Goal: Use online tool/utility: Utilize a website feature to perform a specific function

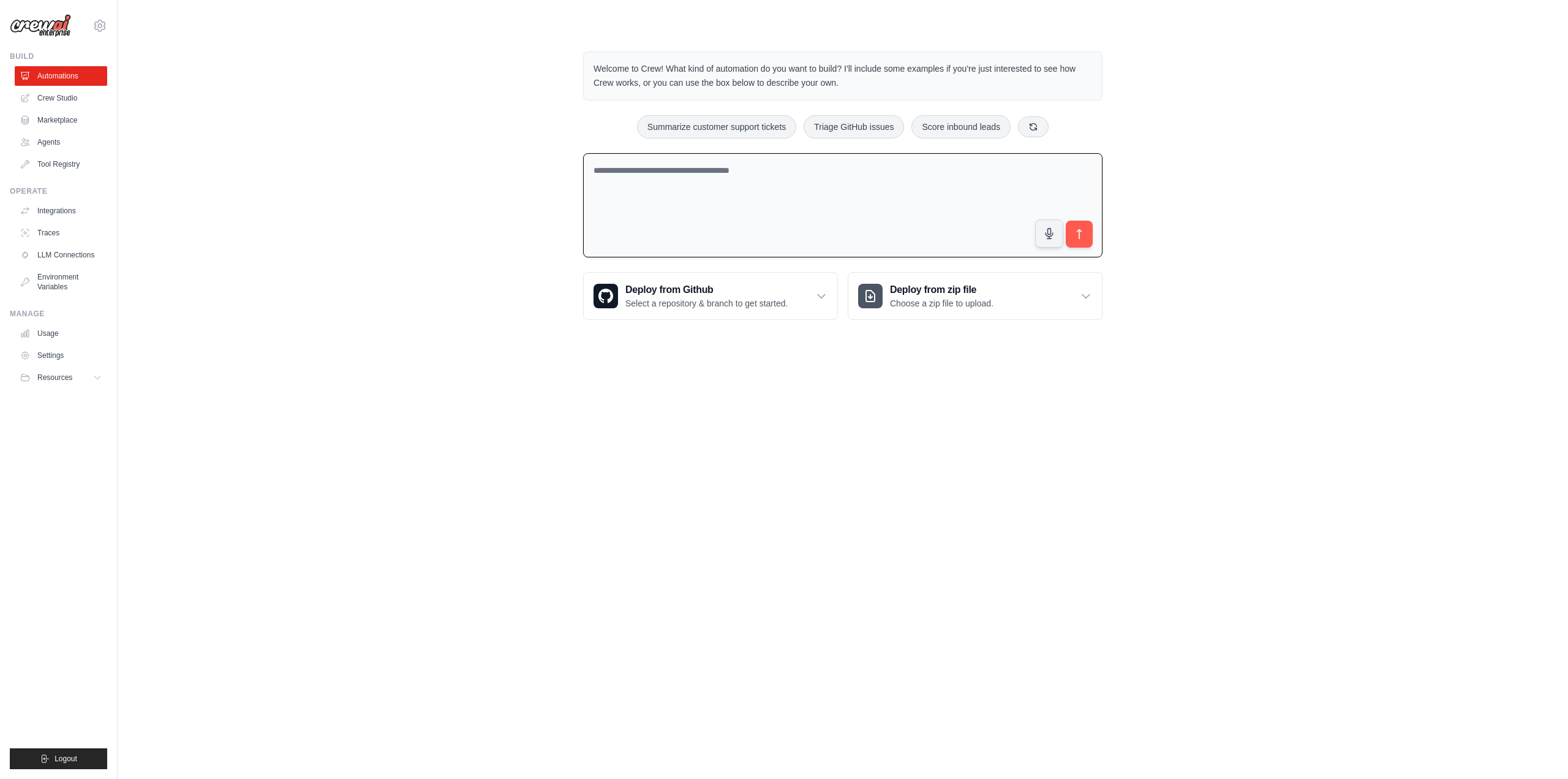
click at [739, 203] on textarea at bounding box center [843, 206] width 520 height 105
click at [234, 143] on div "Welcome to Crew! What kind of automation do you want to build? I'll include som…" at bounding box center [842, 186] width 1411 height 308
drag, startPoint x: 340, startPoint y: 214, endPoint x: 607, endPoint y: 222, distance: 267.1
click at [342, 214] on div "Welcome to Crew! What kind of automation do you want to build? I'll include som…" at bounding box center [842, 186] width 1411 height 308
click at [624, 216] on textarea at bounding box center [843, 206] width 520 height 105
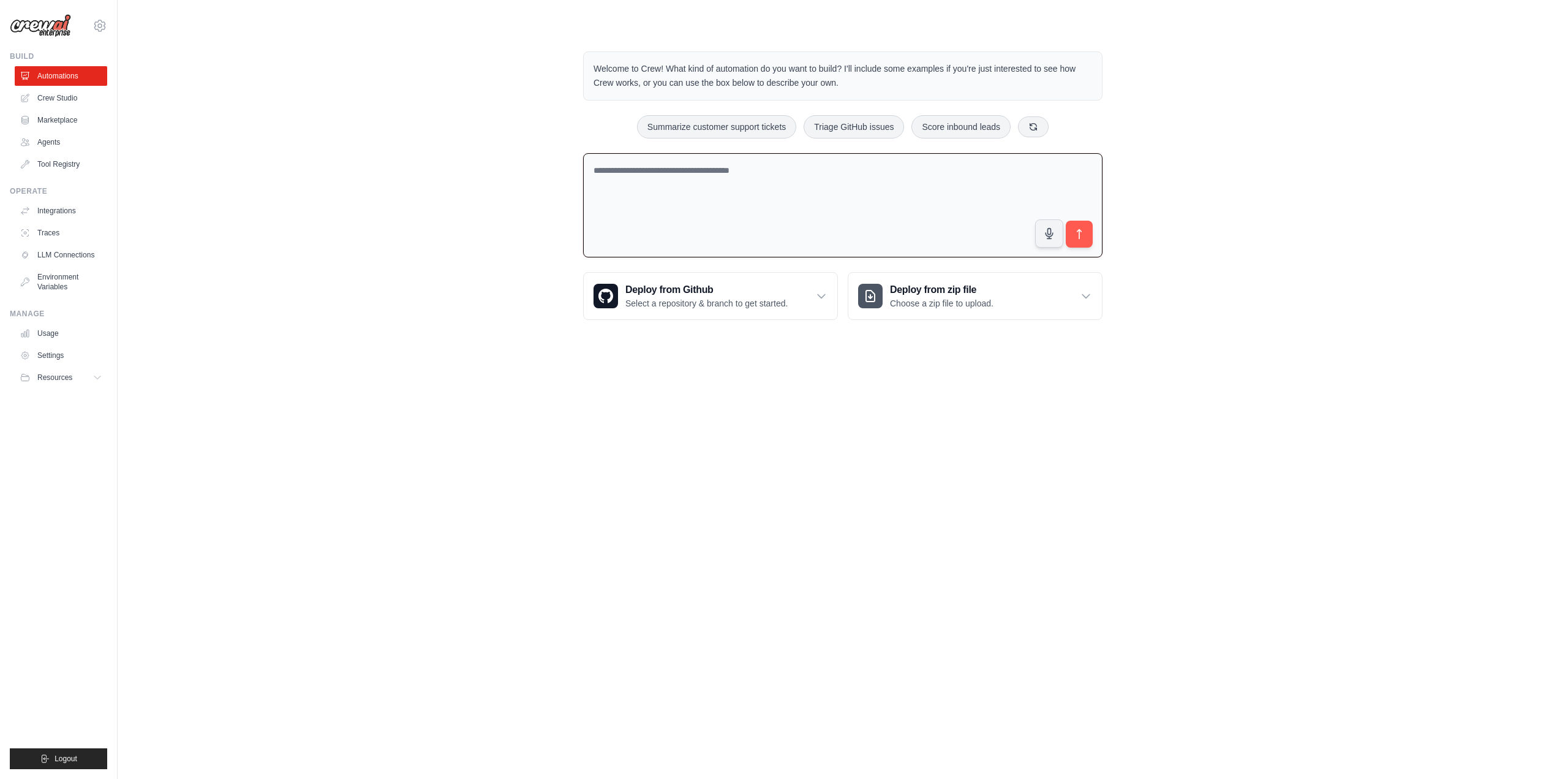
click at [624, 189] on textarea at bounding box center [843, 206] width 520 height 105
click at [503, 294] on div "Welcome to Crew! What kind of automation do you want to build? I'll include som…" at bounding box center [842, 186] width 1411 height 308
click at [498, 222] on div "Welcome to Crew! What kind of automation do you want to build? I'll include som…" at bounding box center [842, 186] width 1411 height 308
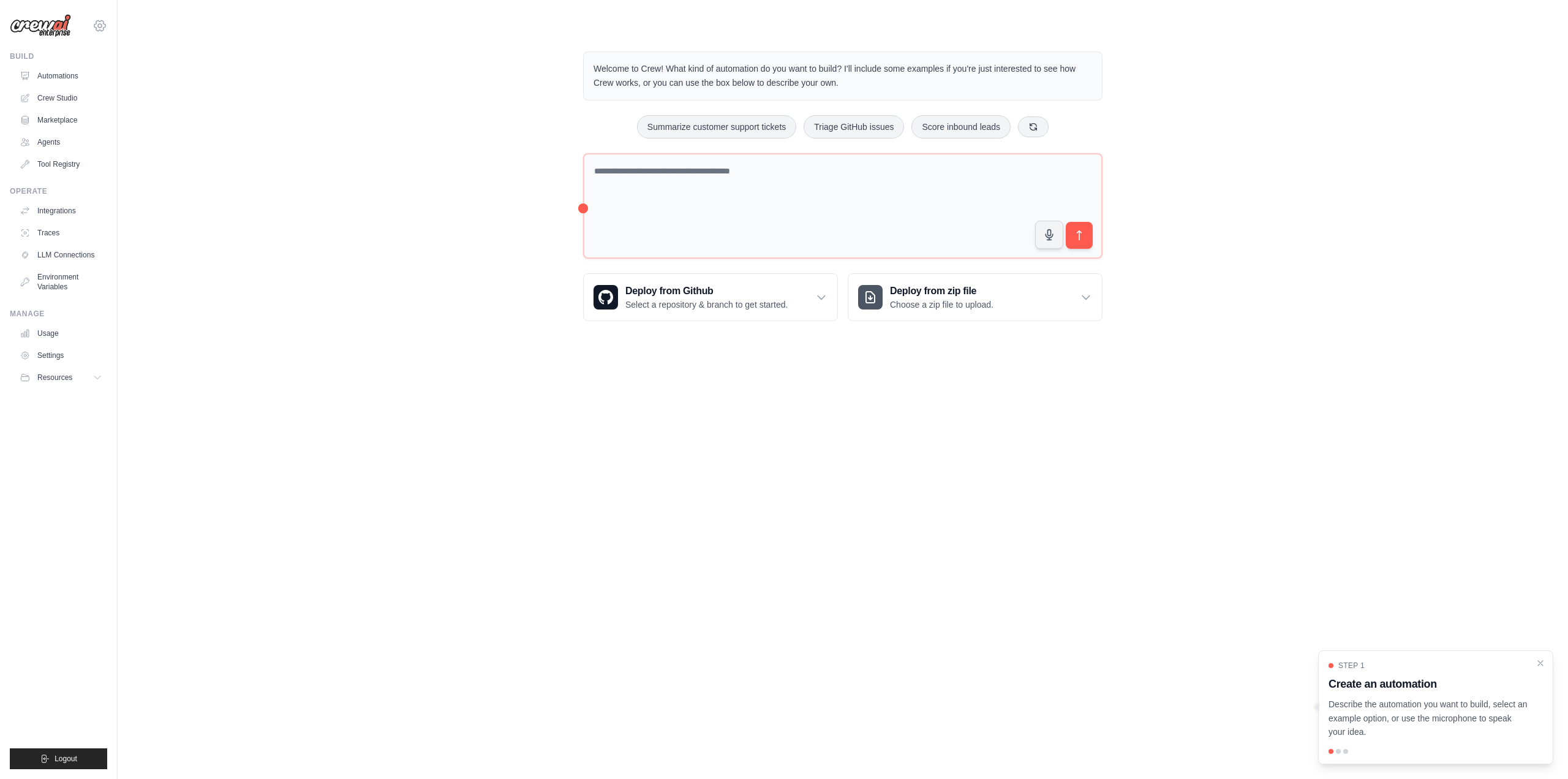
drag, startPoint x: 572, startPoint y: 87, endPoint x: 96, endPoint y: 21, distance: 480.6
click at [96, 21] on icon at bounding box center [99, 25] width 14 height 14
click at [100, 33] on div "[EMAIL_ADDRESS][DOMAIN_NAME] Settings" at bounding box center [58, 19] width 97 height 39
click at [100, 33] on div "dylanadams546565@gmail.com Settings" at bounding box center [58, 19] width 97 height 39
click at [100, 31] on icon at bounding box center [99, 25] width 14 height 14
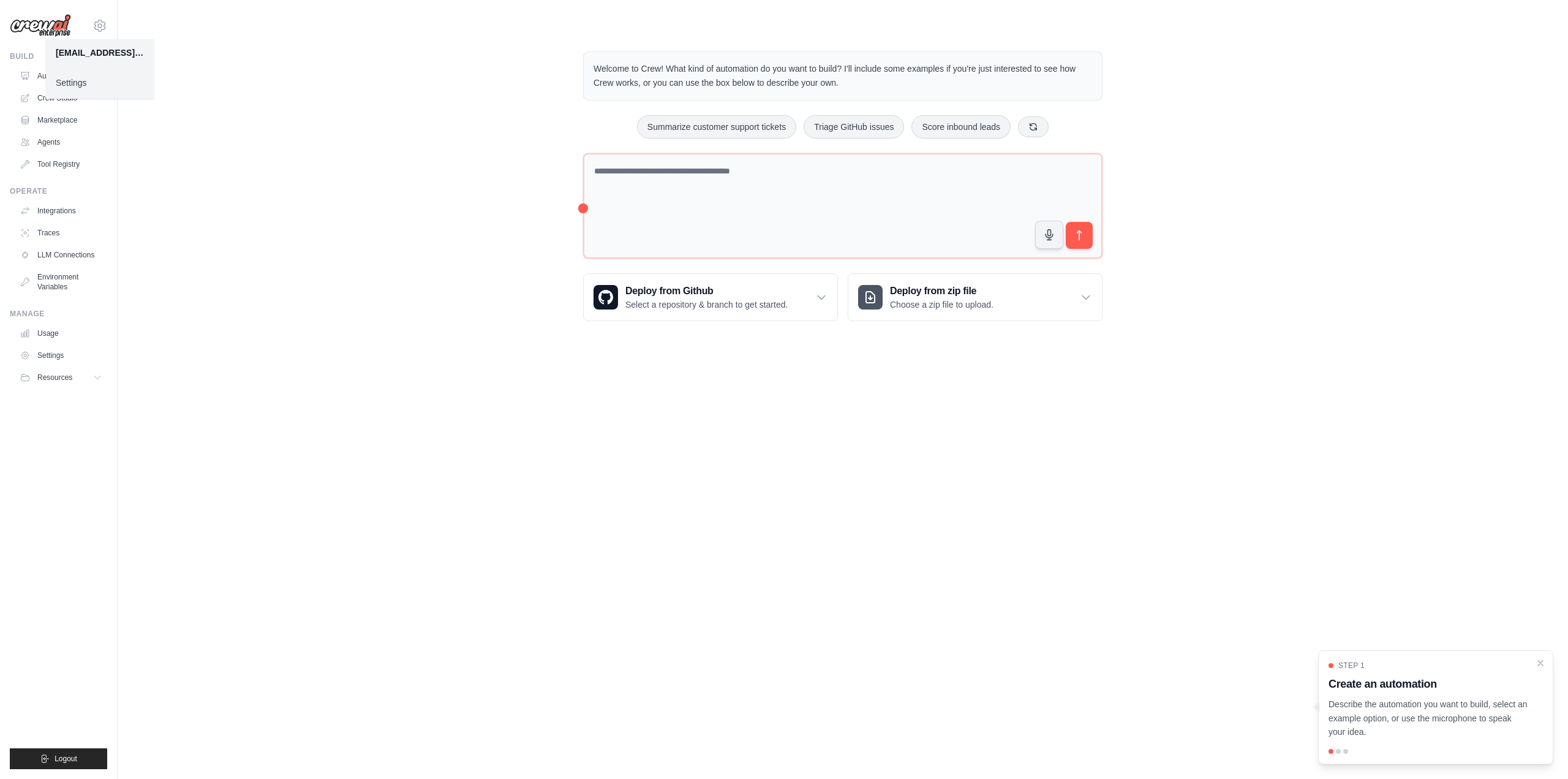
click at [89, 86] on link "Settings" at bounding box center [99, 83] width 108 height 22
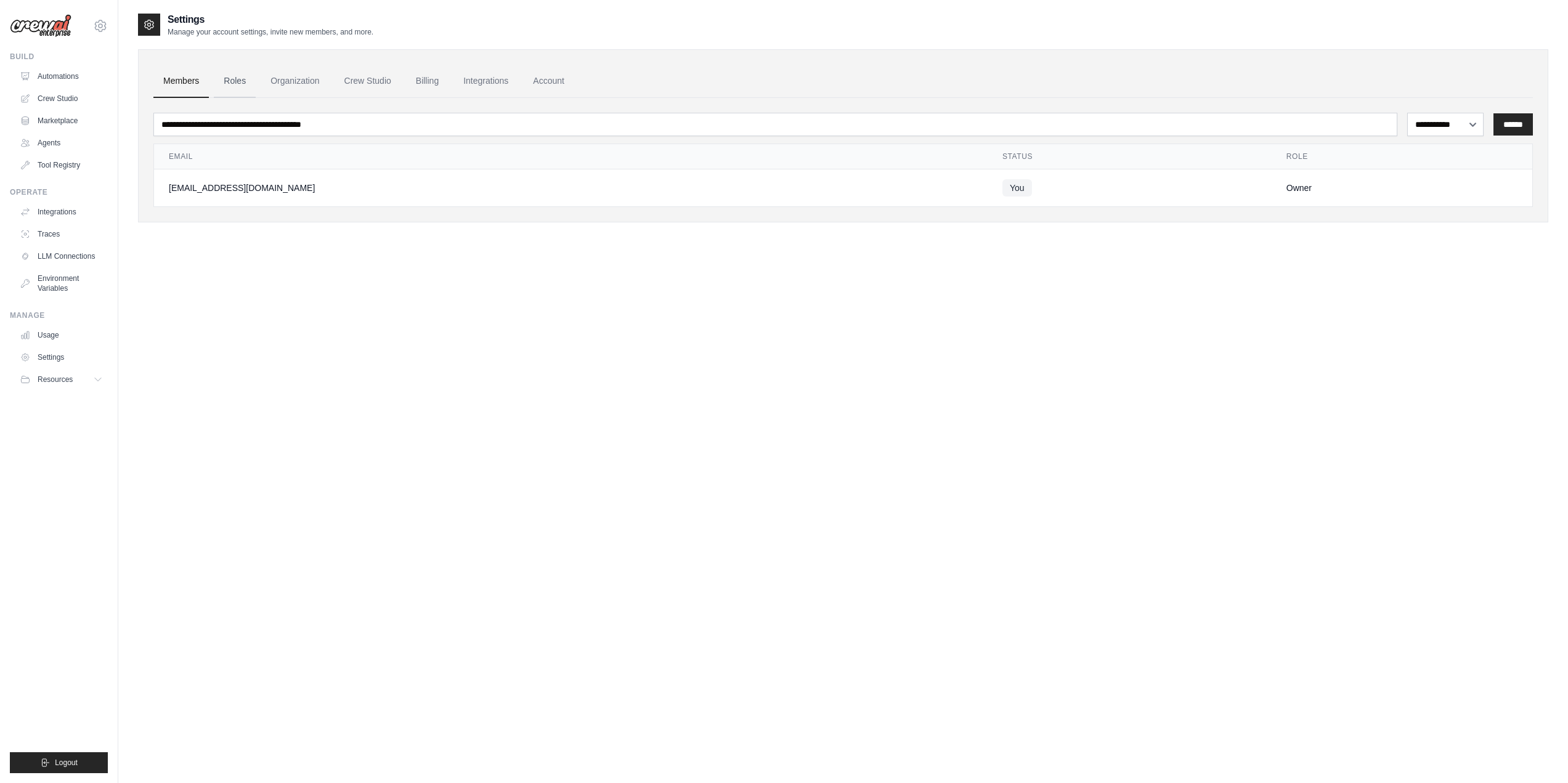
click at [240, 82] on link "Roles" at bounding box center [234, 81] width 42 height 33
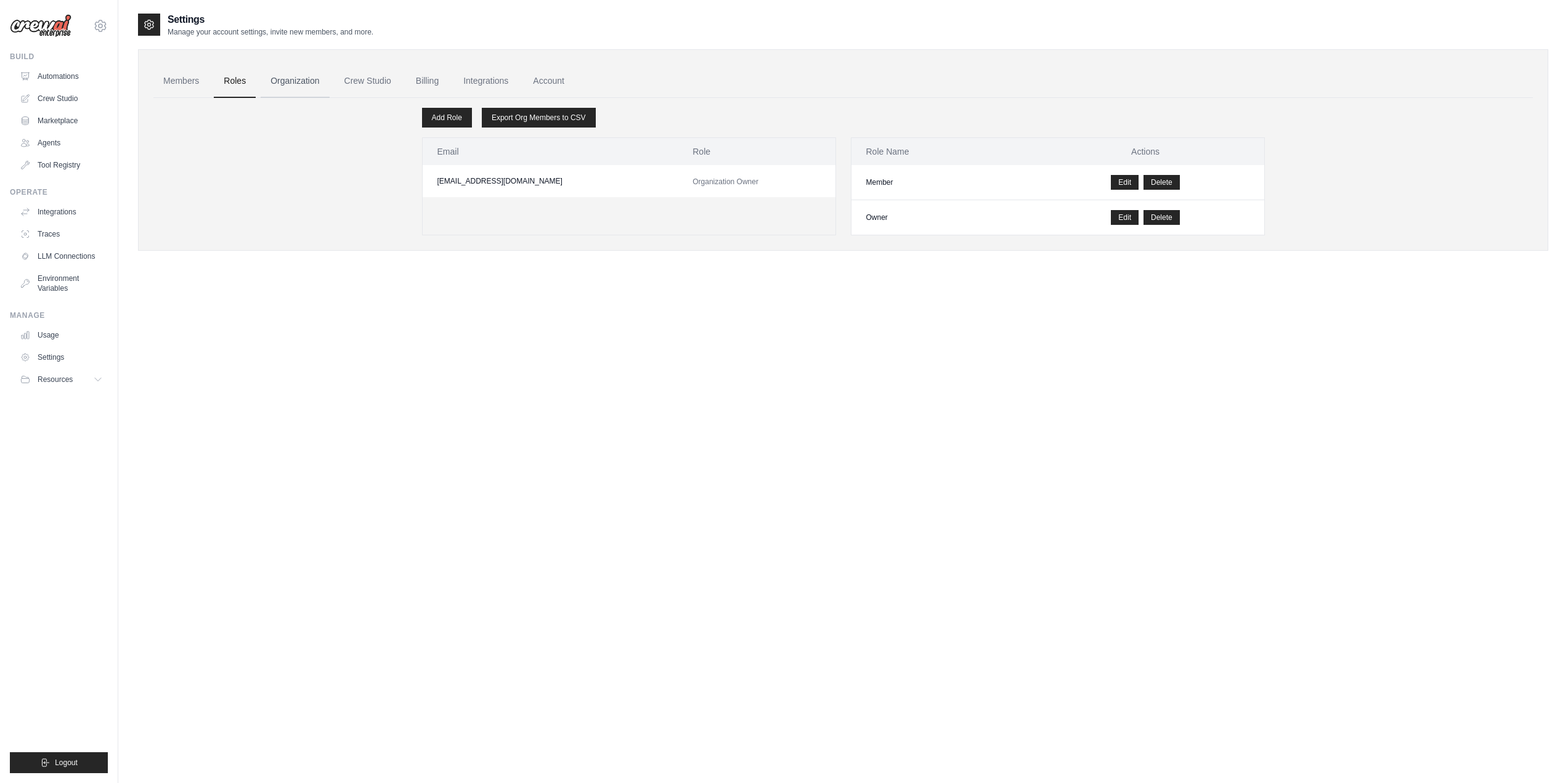
click at [291, 76] on link "Organization" at bounding box center [294, 81] width 68 height 33
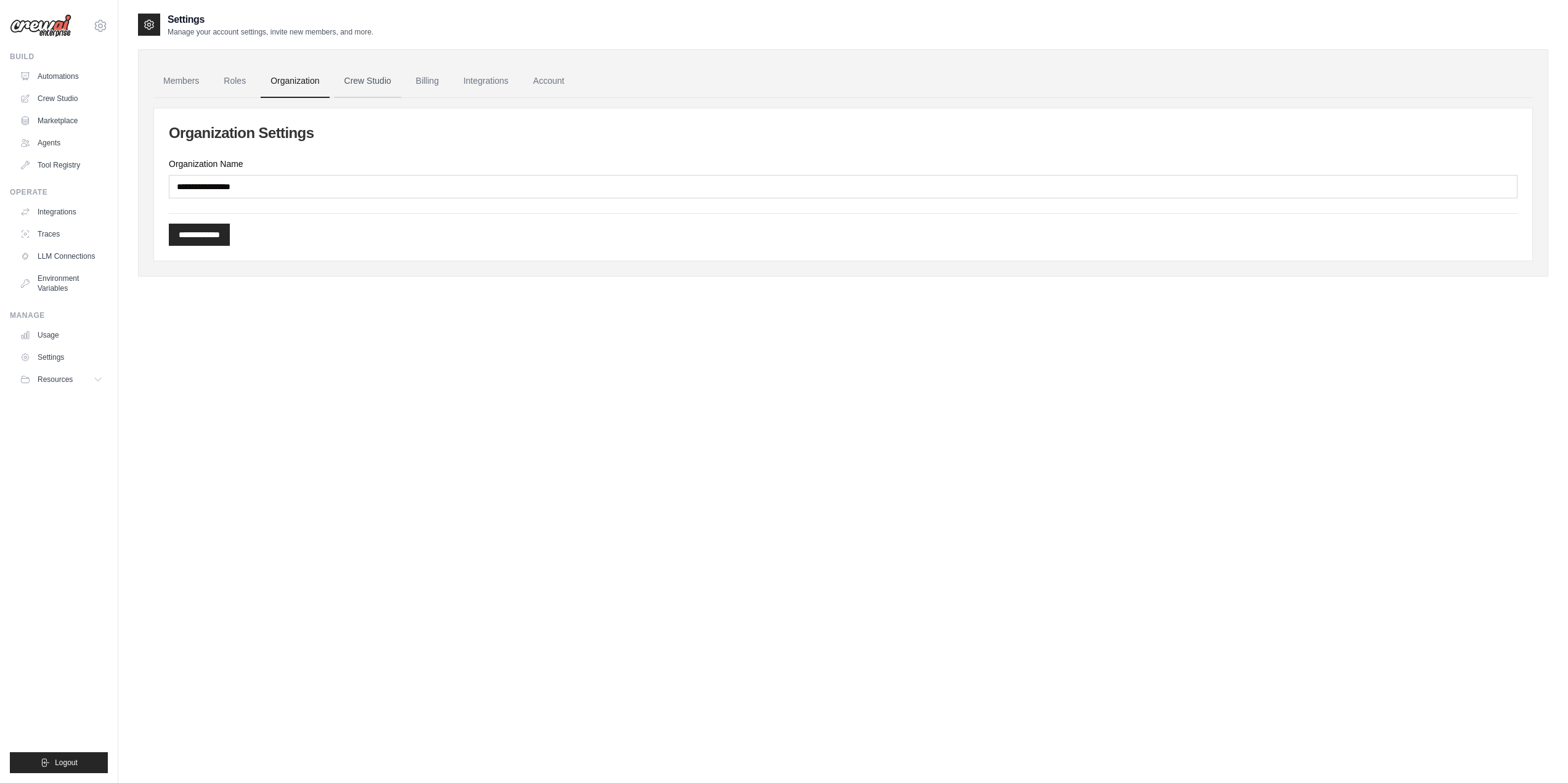
click at [357, 77] on link "Crew Studio" at bounding box center [368, 81] width 67 height 33
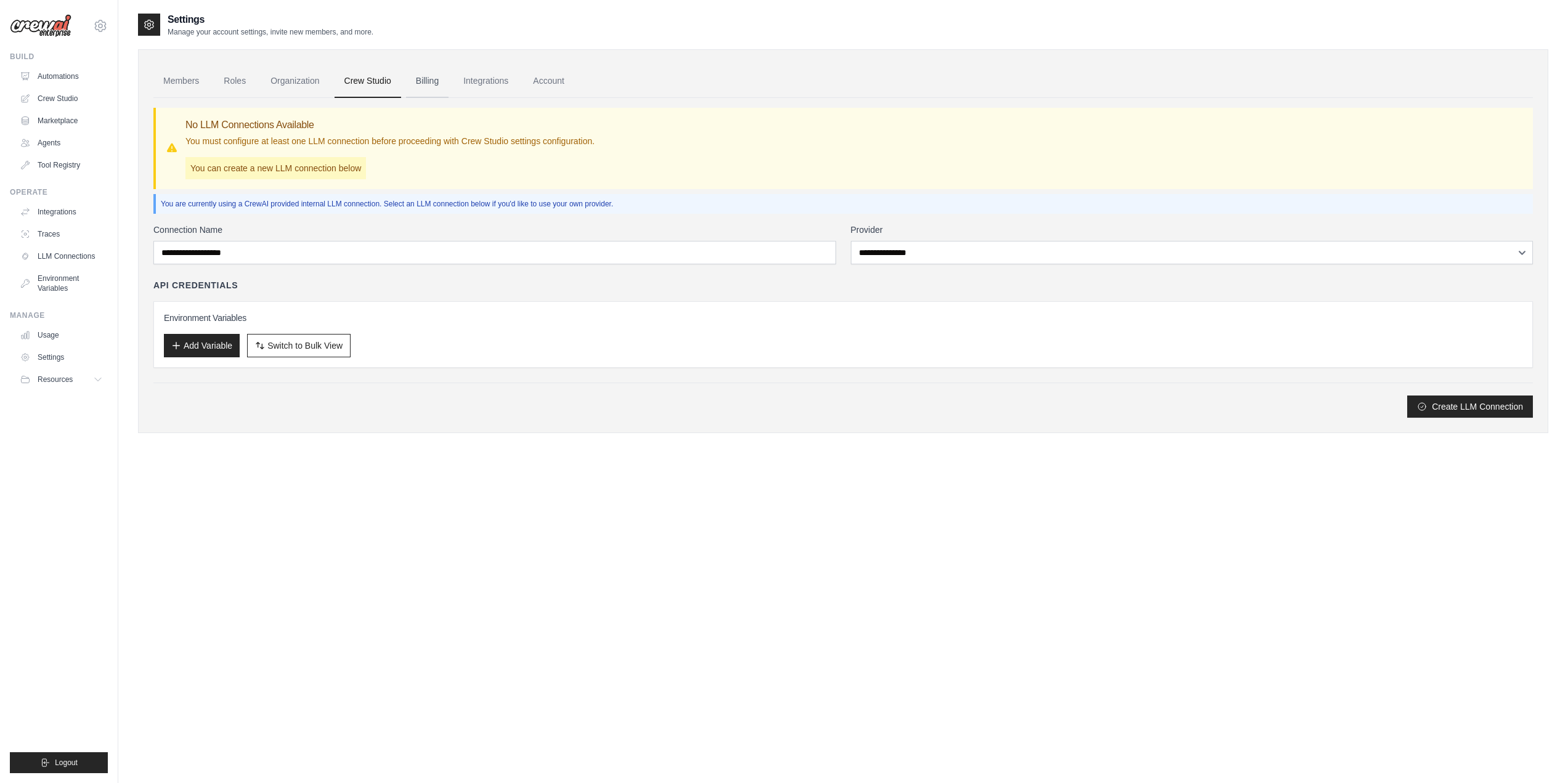
click at [437, 81] on link "Billing" at bounding box center [428, 81] width 43 height 33
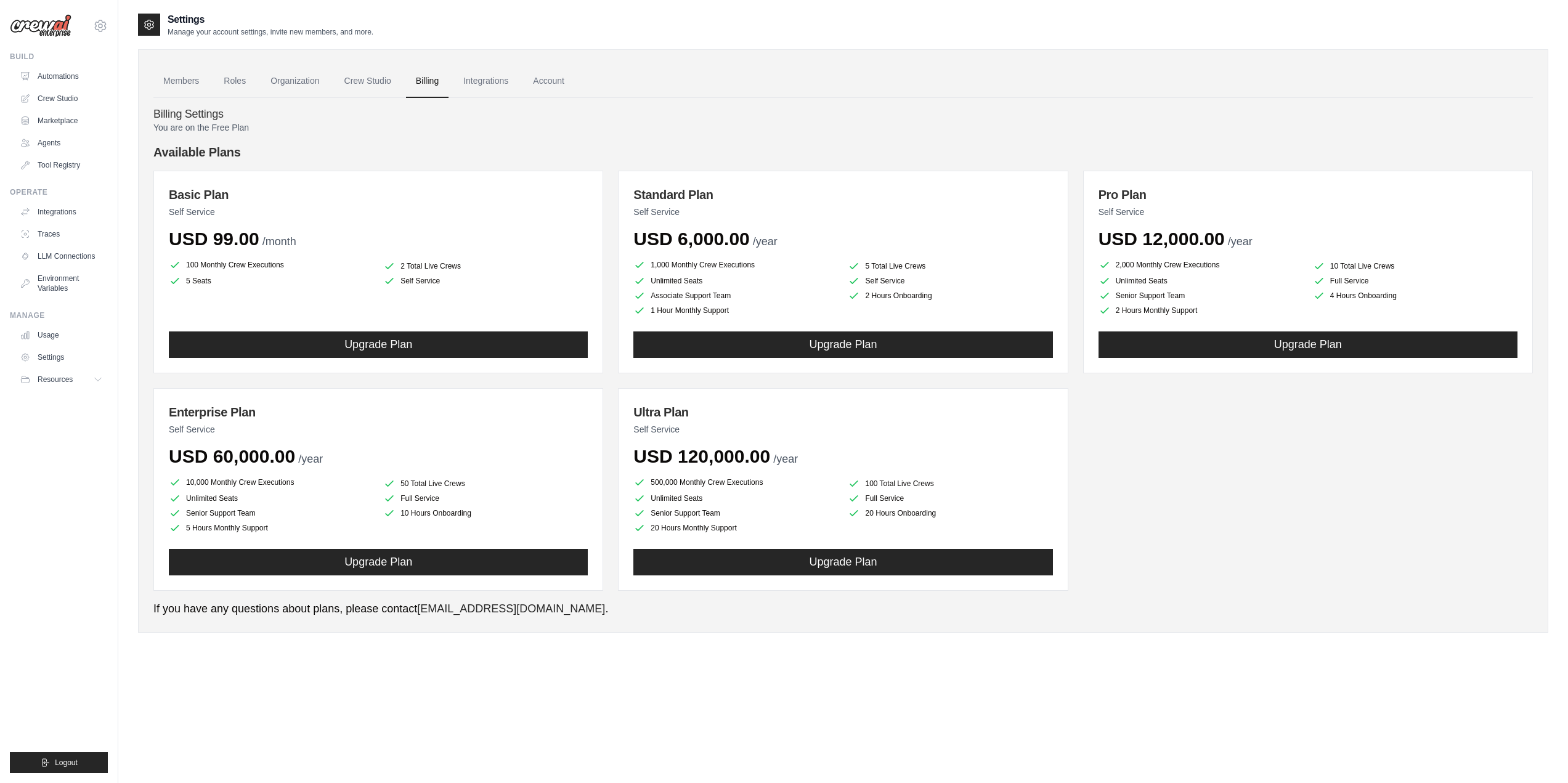
click at [505, 82] on link "Integrations" at bounding box center [485, 81] width 65 height 33
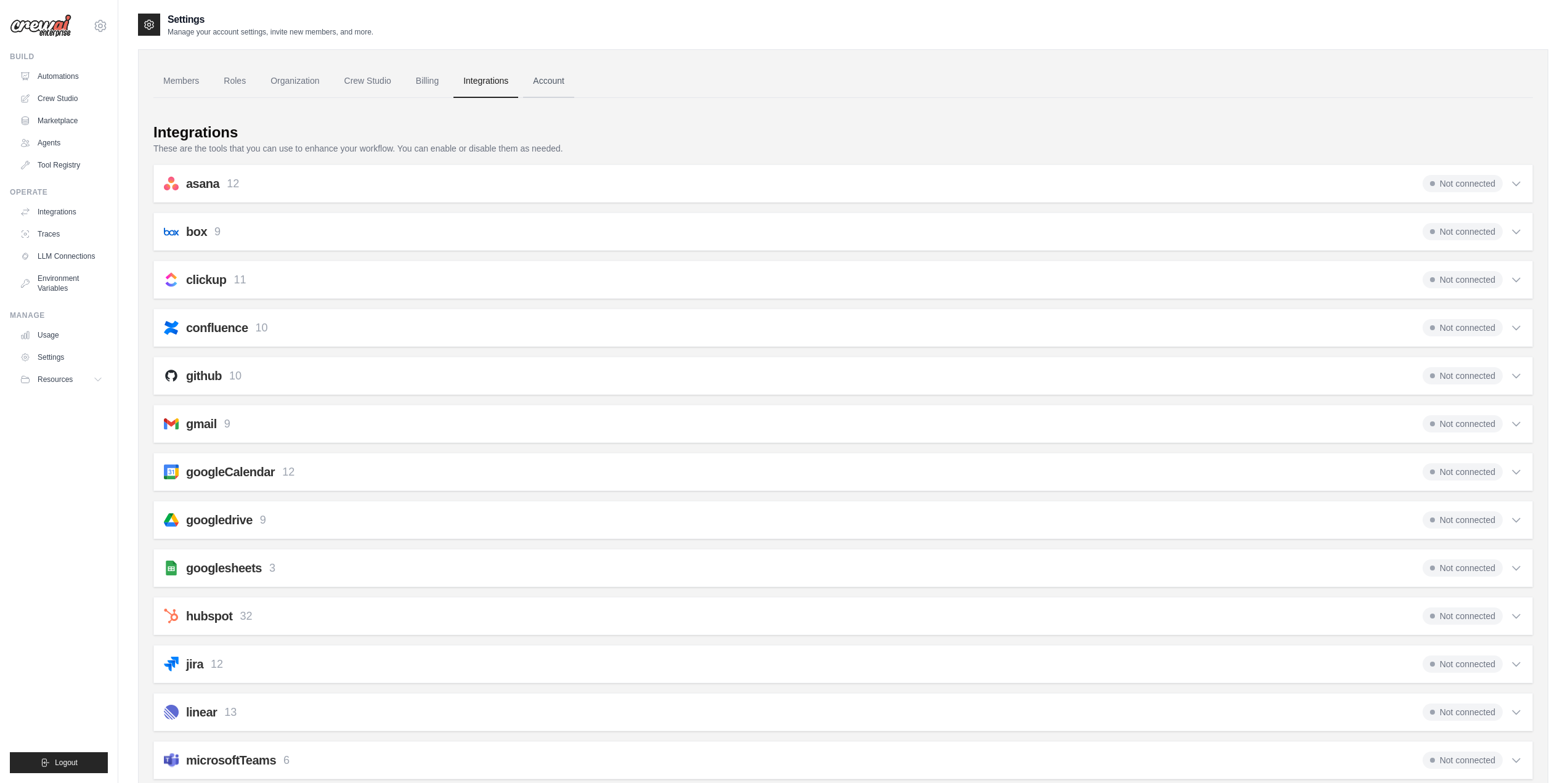
click at [555, 85] on link "Account" at bounding box center [549, 81] width 51 height 33
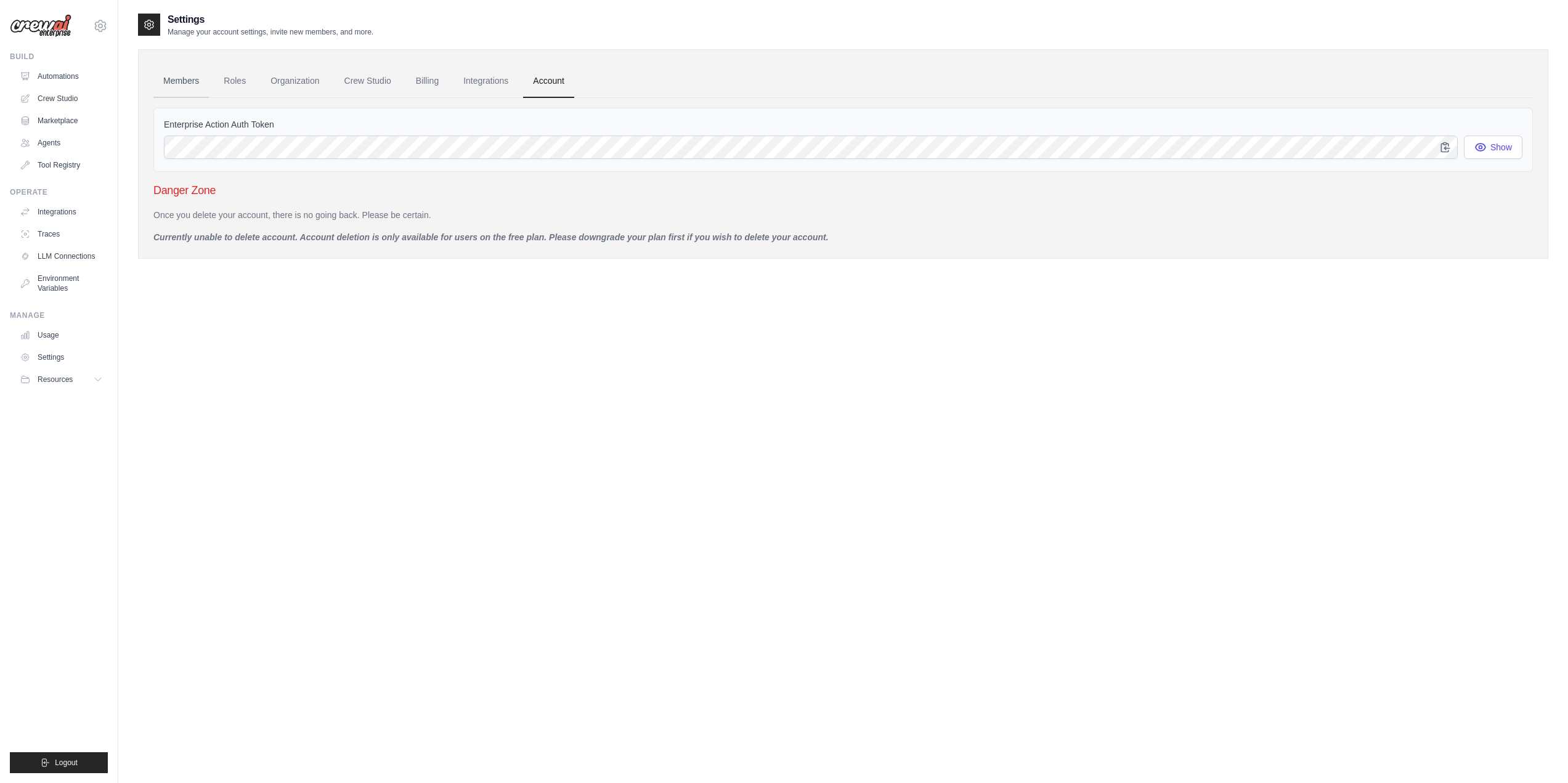
click at [172, 79] on link "Members" at bounding box center [181, 81] width 56 height 33
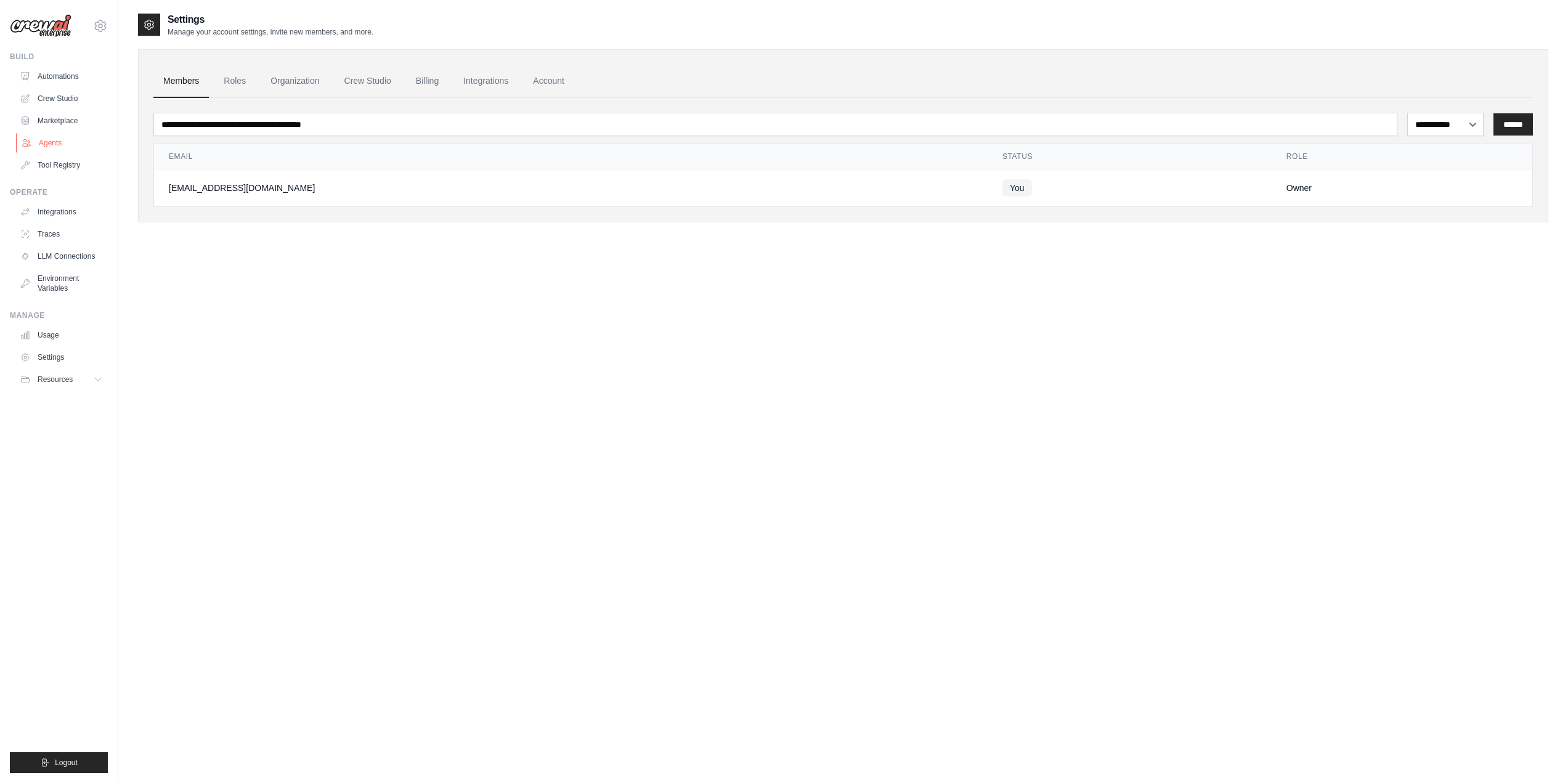
click at [50, 143] on link "Agents" at bounding box center [62, 143] width 93 height 20
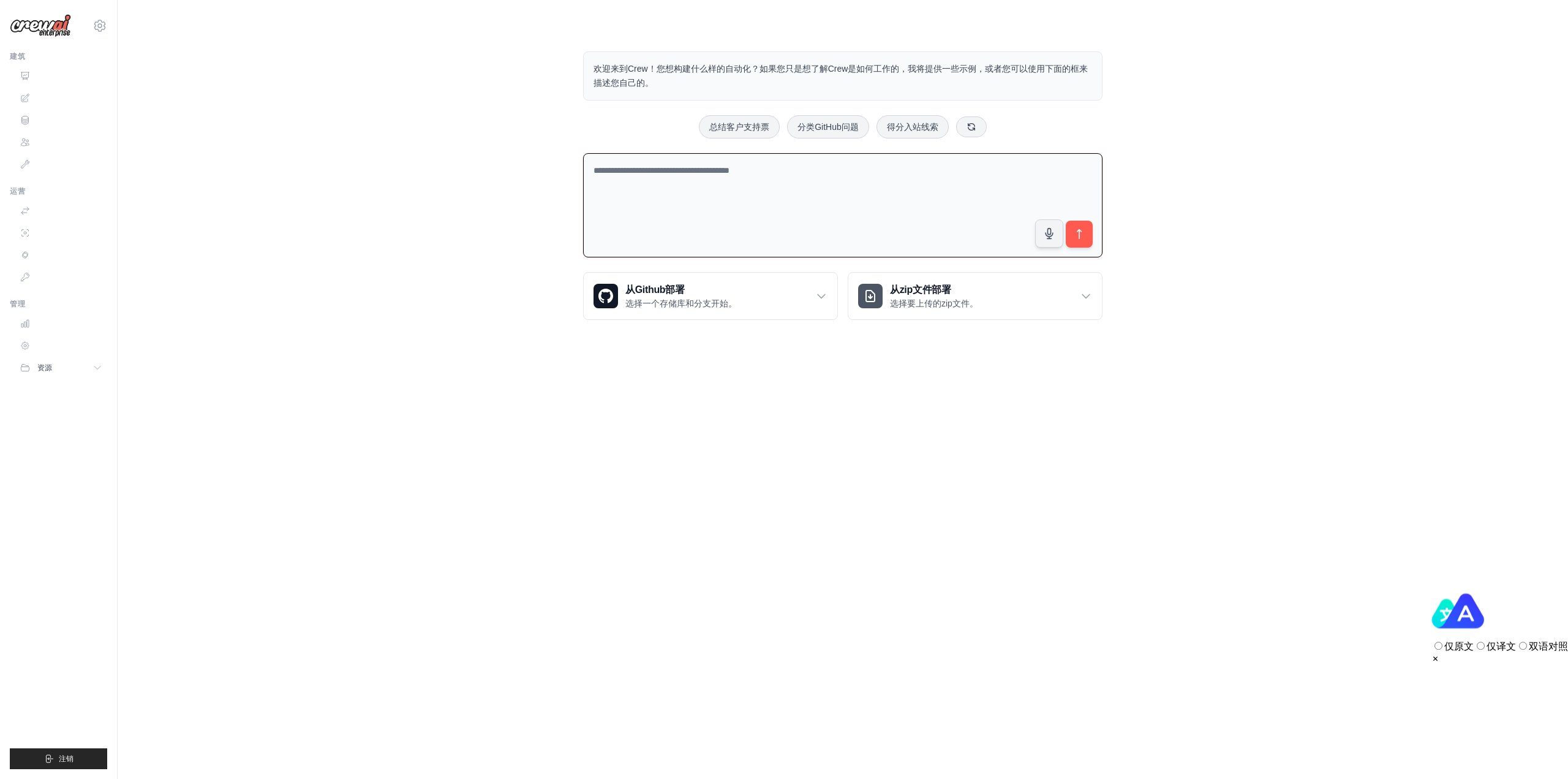
click at [738, 182] on textarea at bounding box center [843, 206] width 520 height 105
click at [752, 130] on button "总结客户支持票" at bounding box center [739, 126] width 81 height 23
type textarea "**********"
click at [1079, 232] on icon "submit" at bounding box center [1079, 234] width 13 height 13
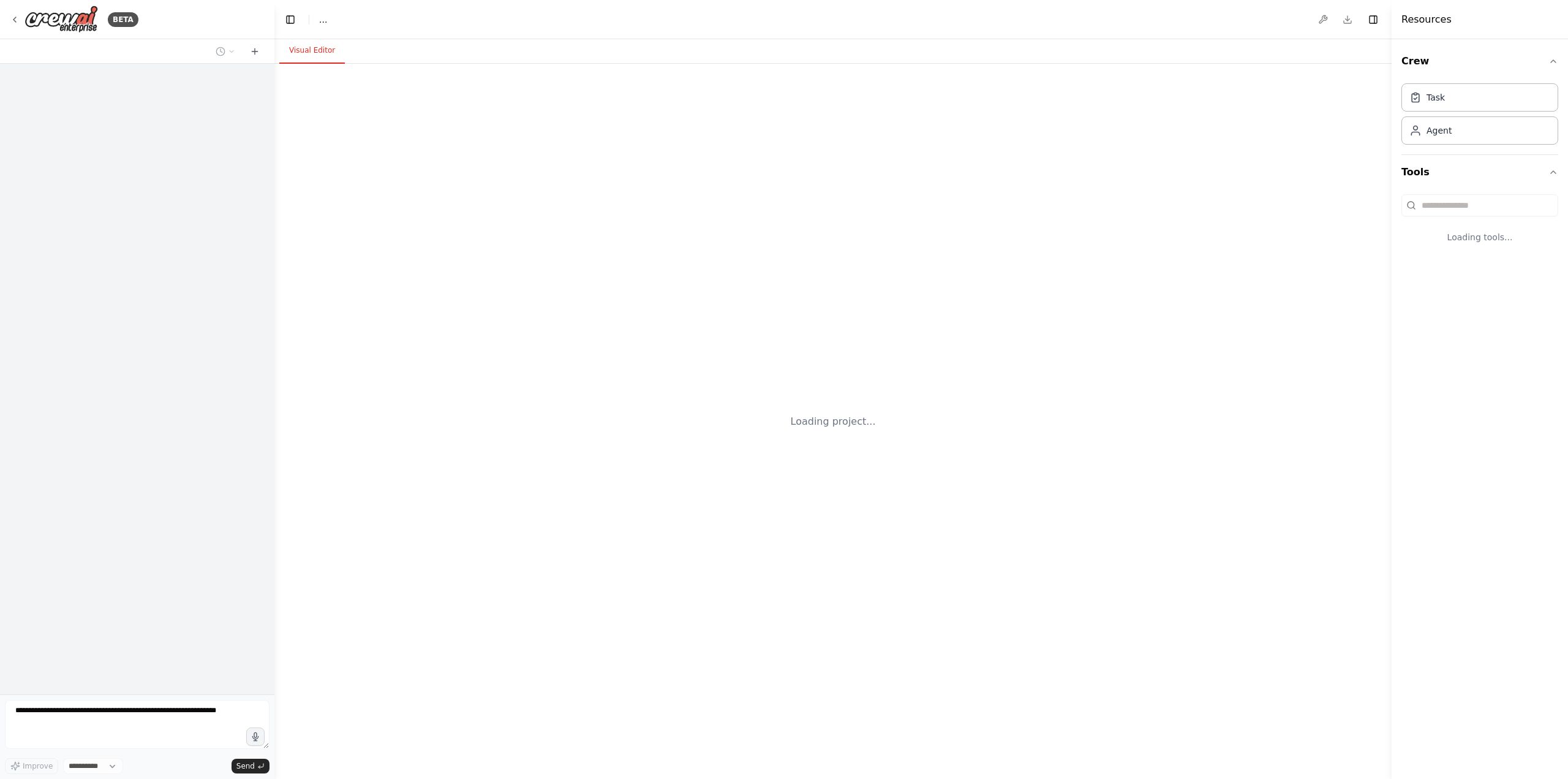
select select "****"
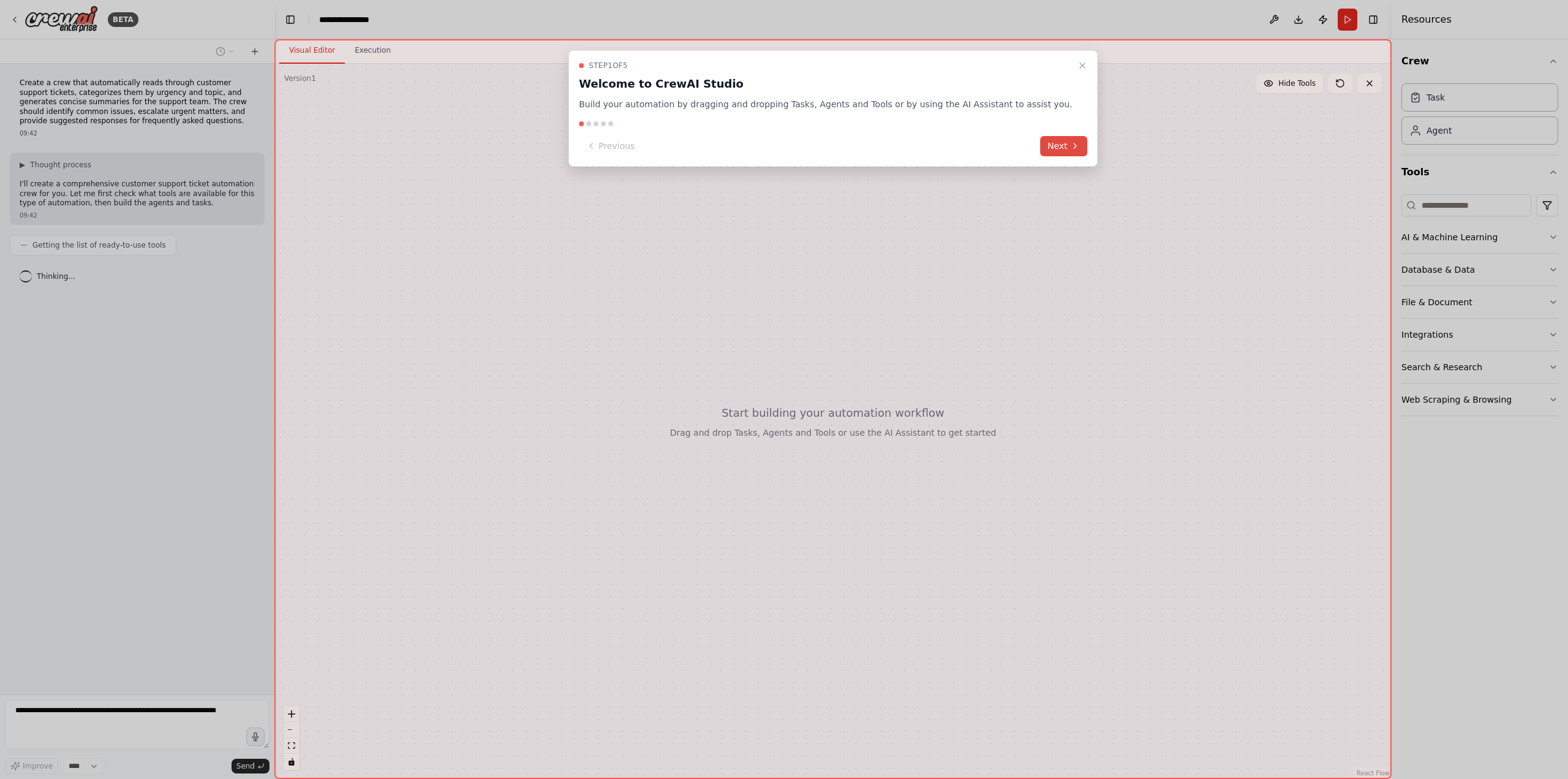
click at [1046, 143] on button "Next" at bounding box center [1063, 147] width 47 height 21
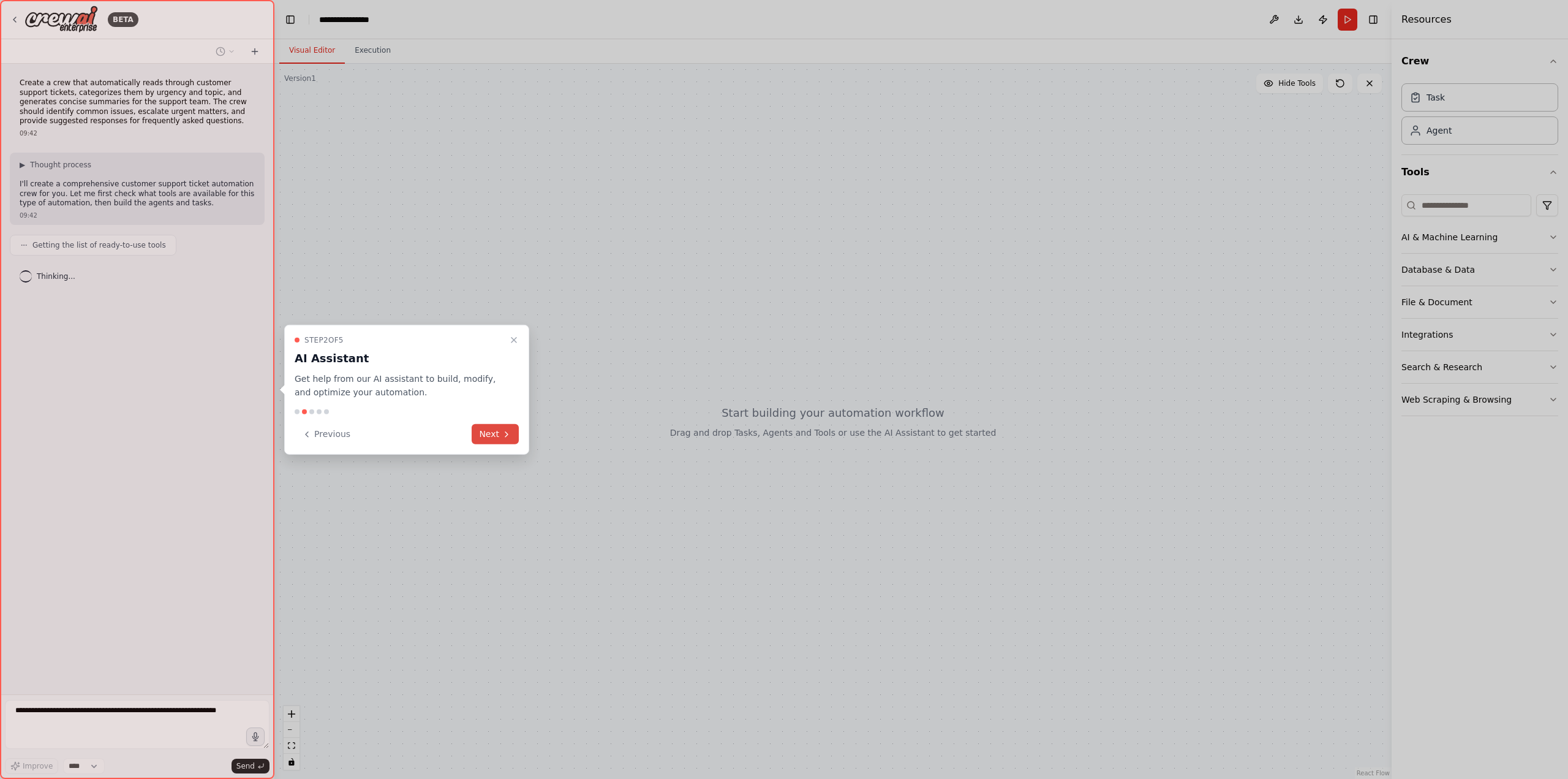
click at [497, 432] on button "Next" at bounding box center [495, 434] width 47 height 21
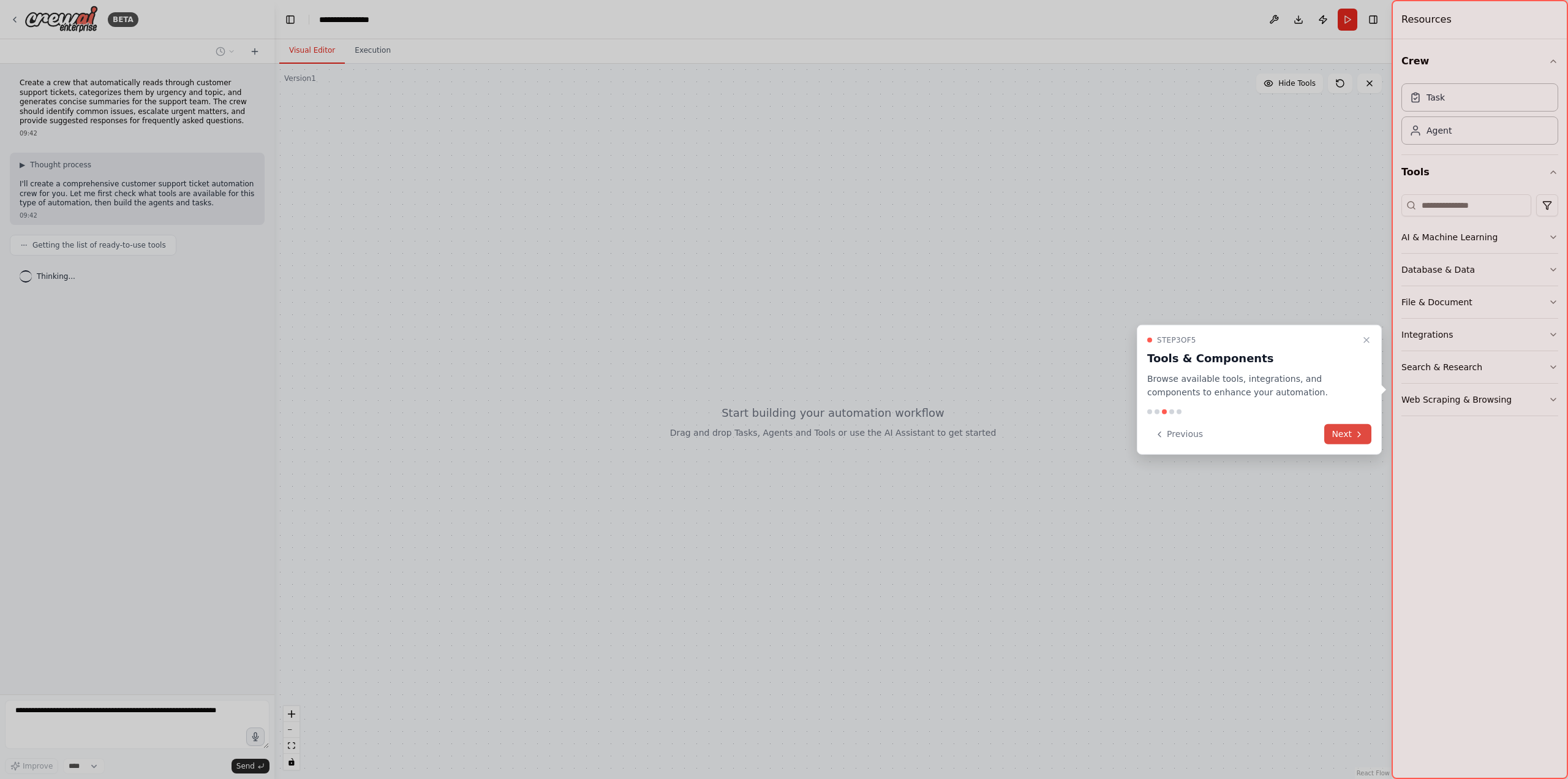
click at [1341, 436] on button "Next" at bounding box center [1348, 434] width 47 height 21
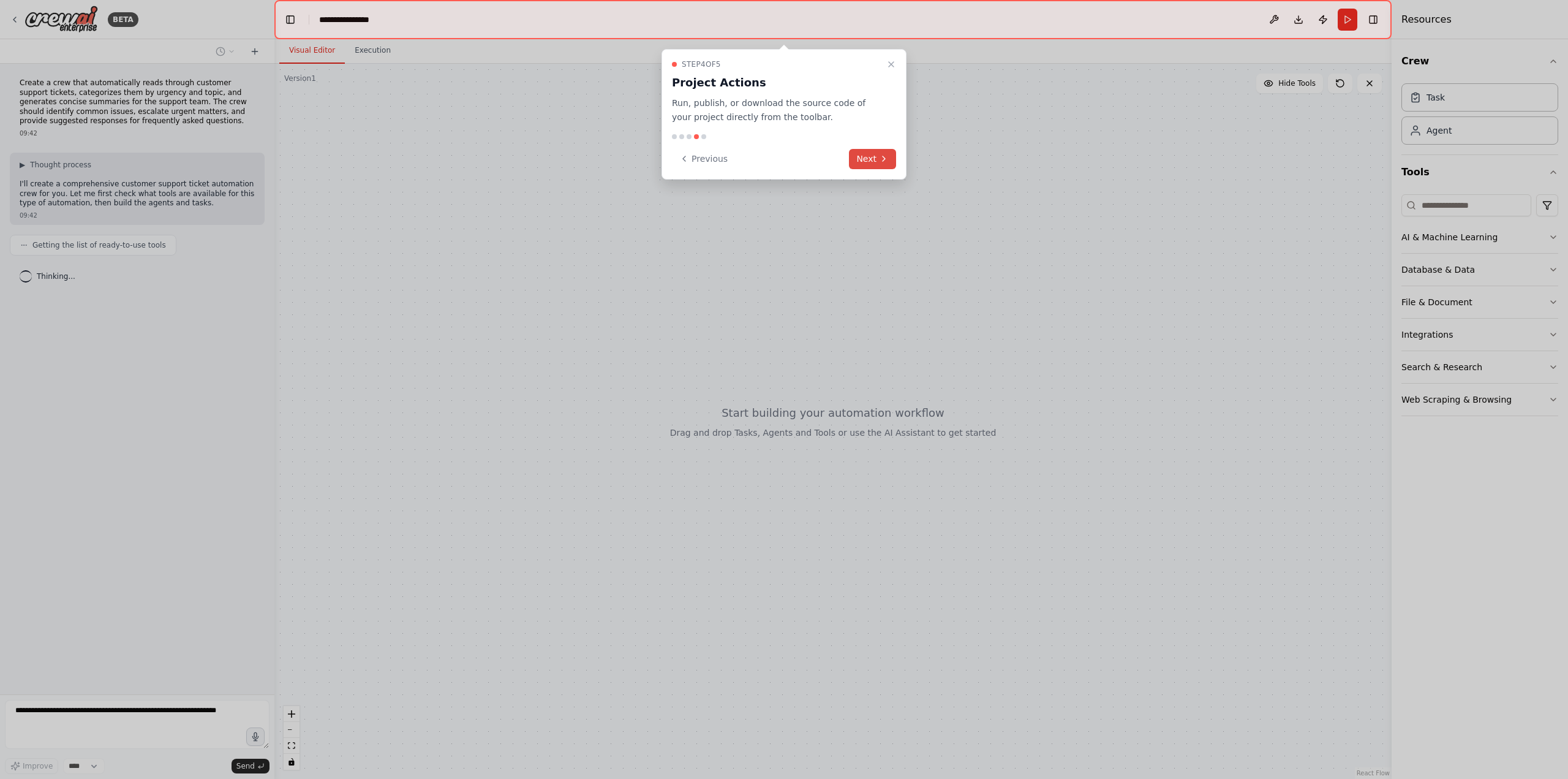
click at [869, 158] on button "Next" at bounding box center [872, 159] width 47 height 21
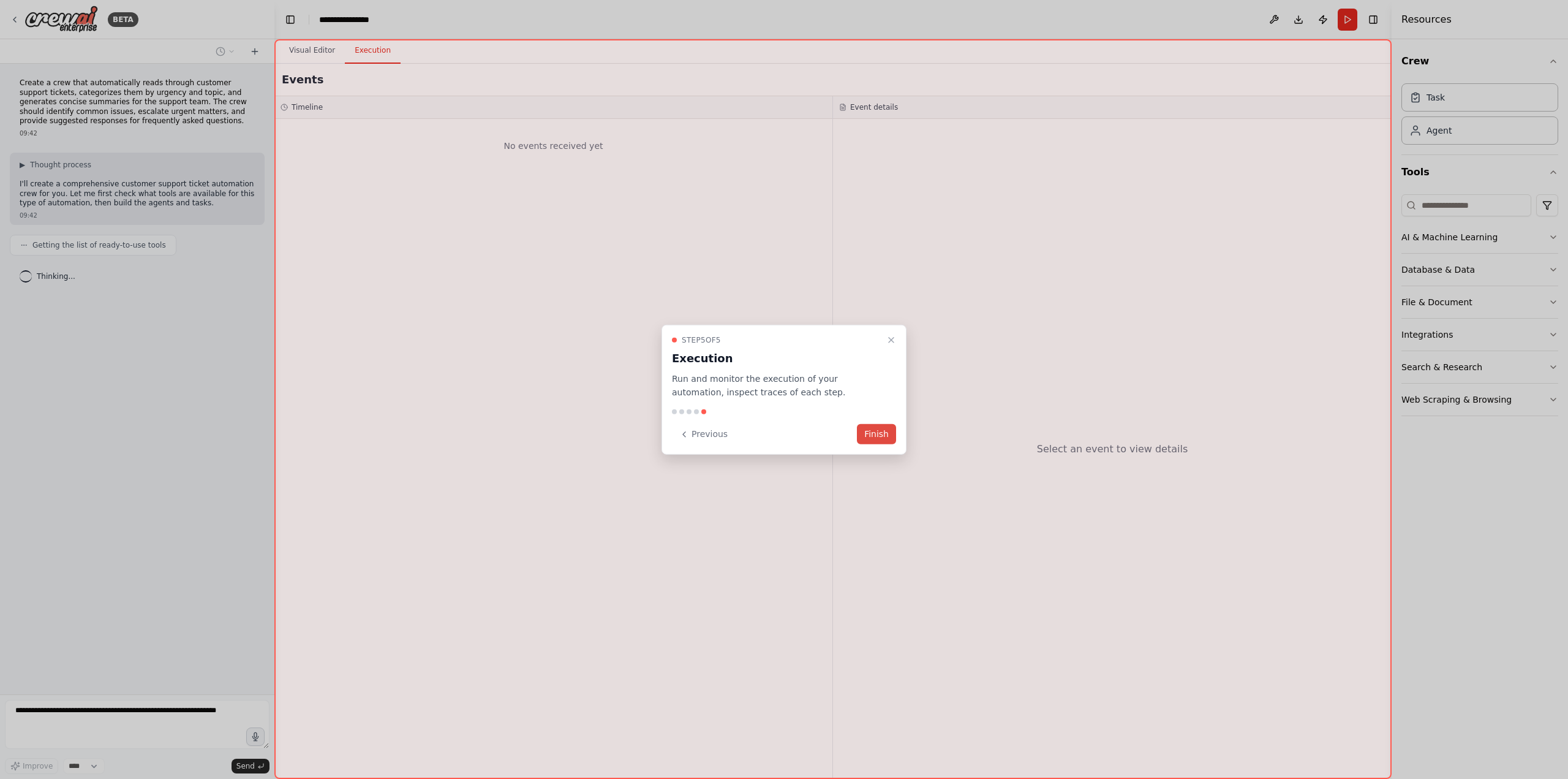
click at [876, 430] on button "Finish" at bounding box center [876, 434] width 39 height 21
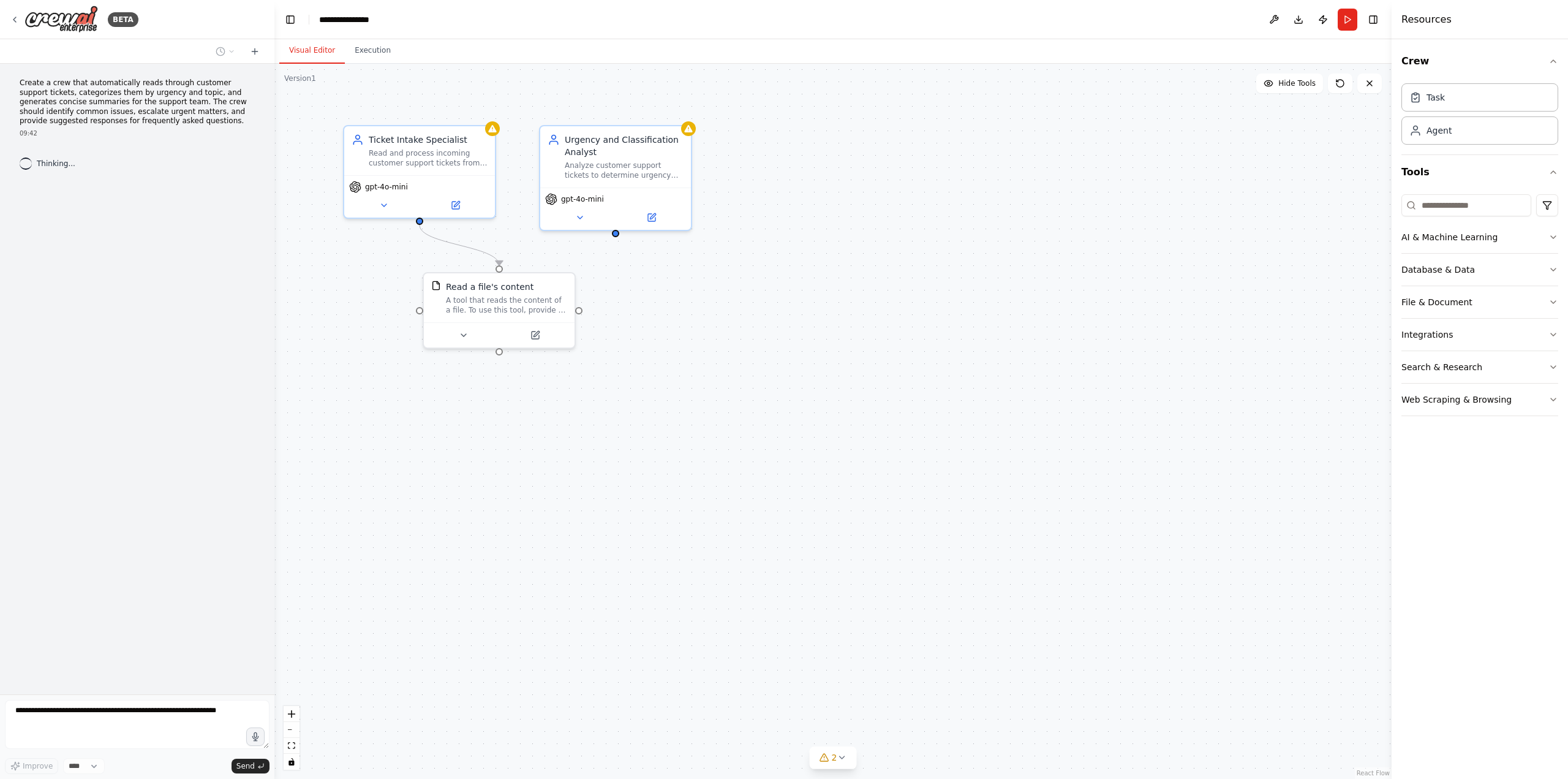
drag, startPoint x: 755, startPoint y: 428, endPoint x: 762, endPoint y: 428, distance: 7.0
click at [762, 428] on div ".deletable-edge-delete-btn { width: 20px; height: 20px; border: 0px solid #ffff…" at bounding box center [833, 421] width 1117 height 715
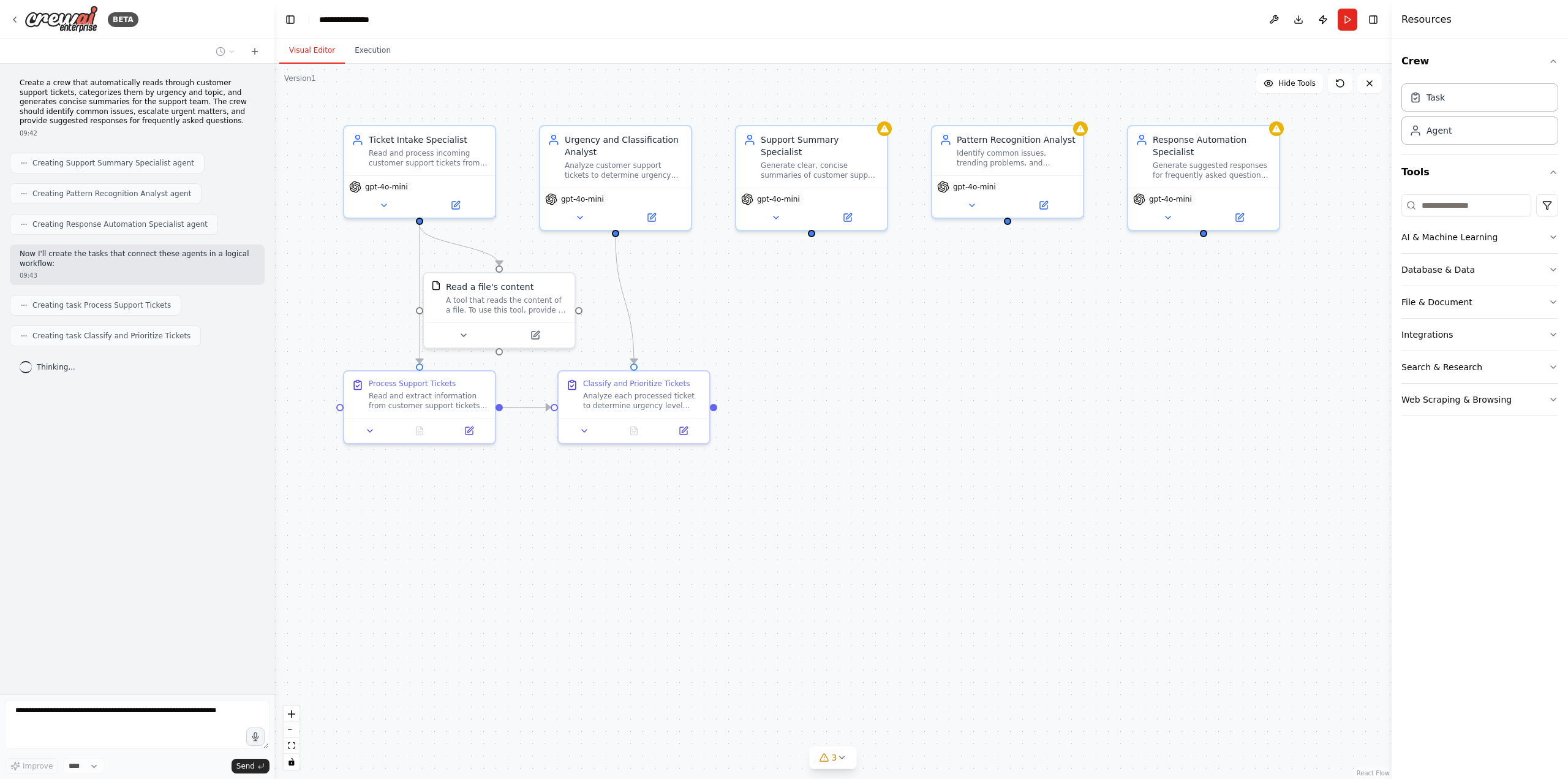
click at [479, 39] on div "Visual Editor Execution" at bounding box center [833, 51] width 1117 height 25
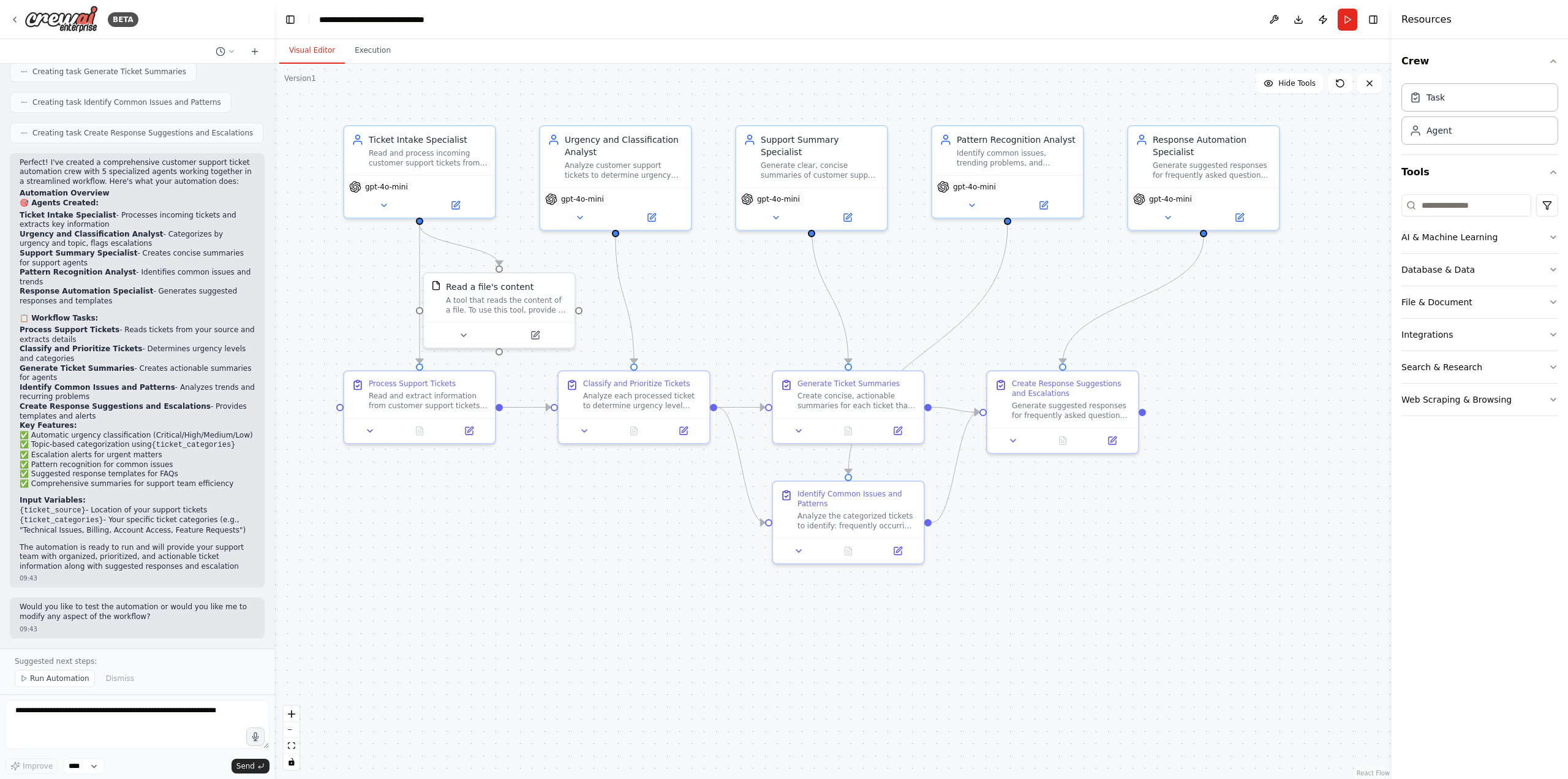
scroll to position [944, 0]
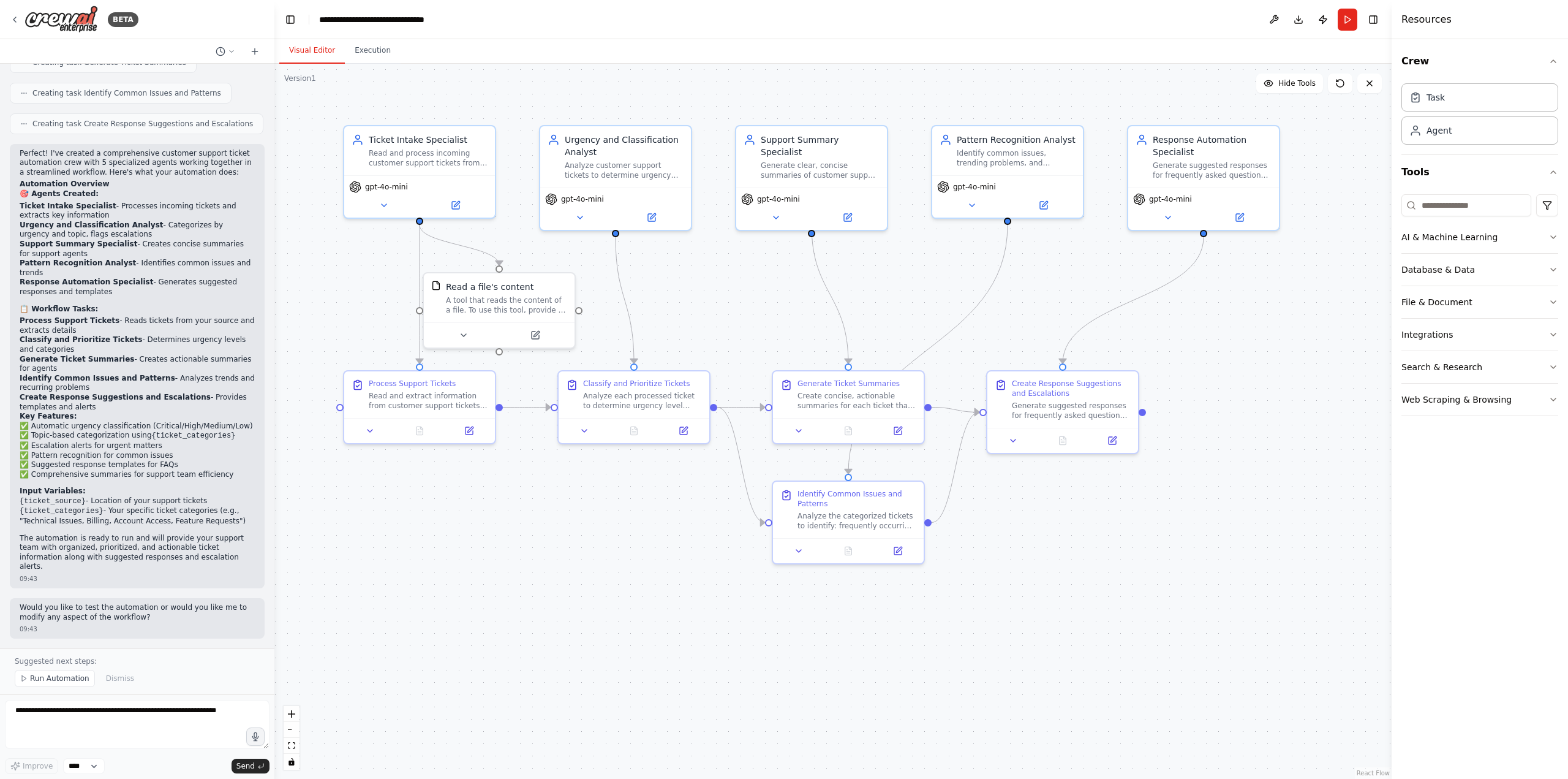
click at [577, 522] on div ".deletable-edge-delete-btn { width: 20px; height: 20px; border: 0px solid #ffff…" at bounding box center [833, 421] width 1117 height 715
click at [638, 558] on div ".deletable-edge-delete-btn { width: 20px; height: 20px; border: 0px solid #ffff…" at bounding box center [833, 421] width 1117 height 715
click at [104, 713] on textarea at bounding box center [137, 725] width 264 height 49
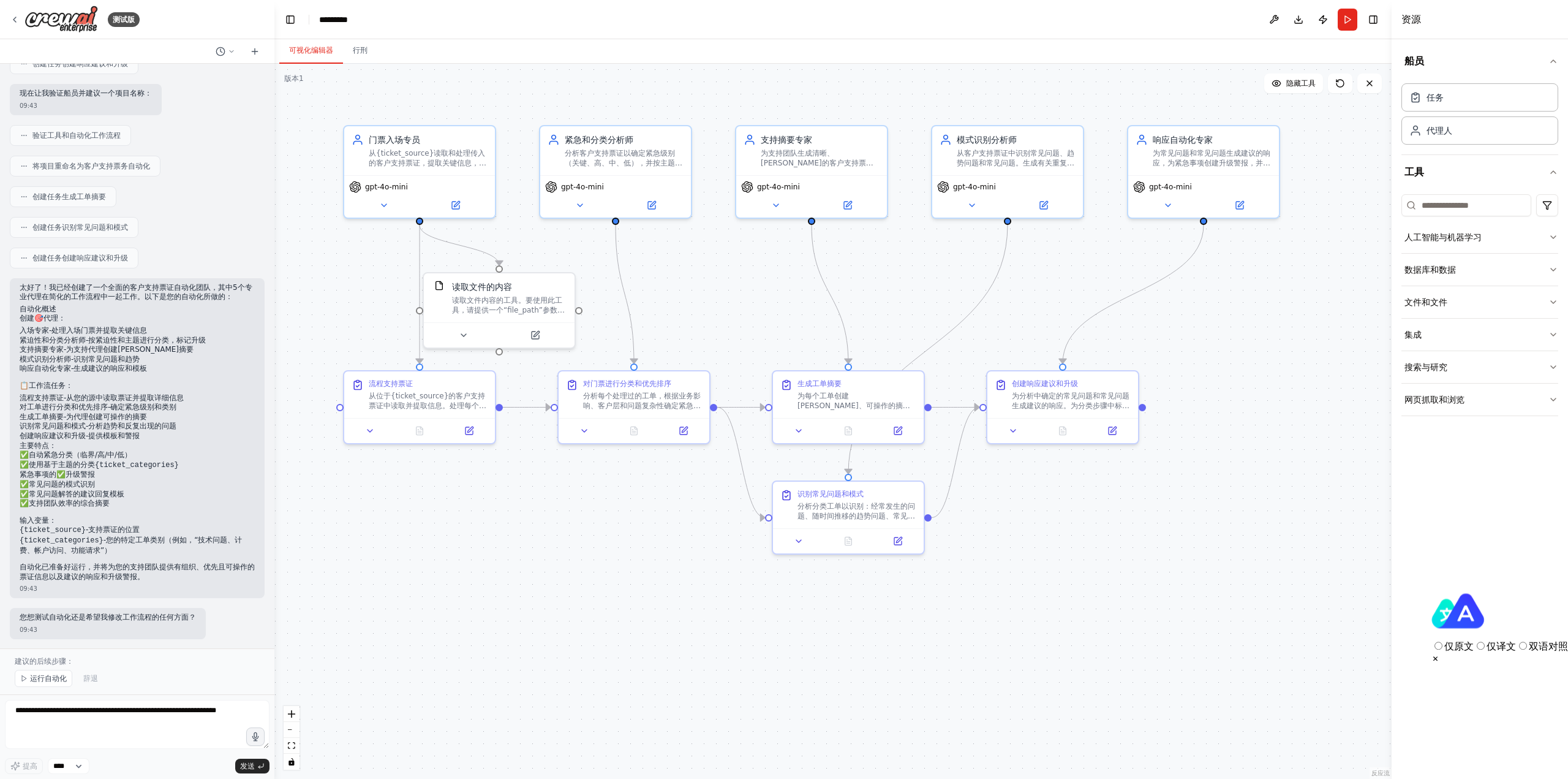
scroll to position [708, 0]
click at [731, 236] on div ".deletable-edge-delete-btn { width: 20px; height: 20px; border: 0px solid #ffff…" at bounding box center [833, 421] width 1117 height 715
click at [779, 179] on div "gpt-4o-mini gpt-4o-mini" at bounding box center [770, 184] width 59 height 12
click at [849, 206] on icon at bounding box center [848, 203] width 8 height 8
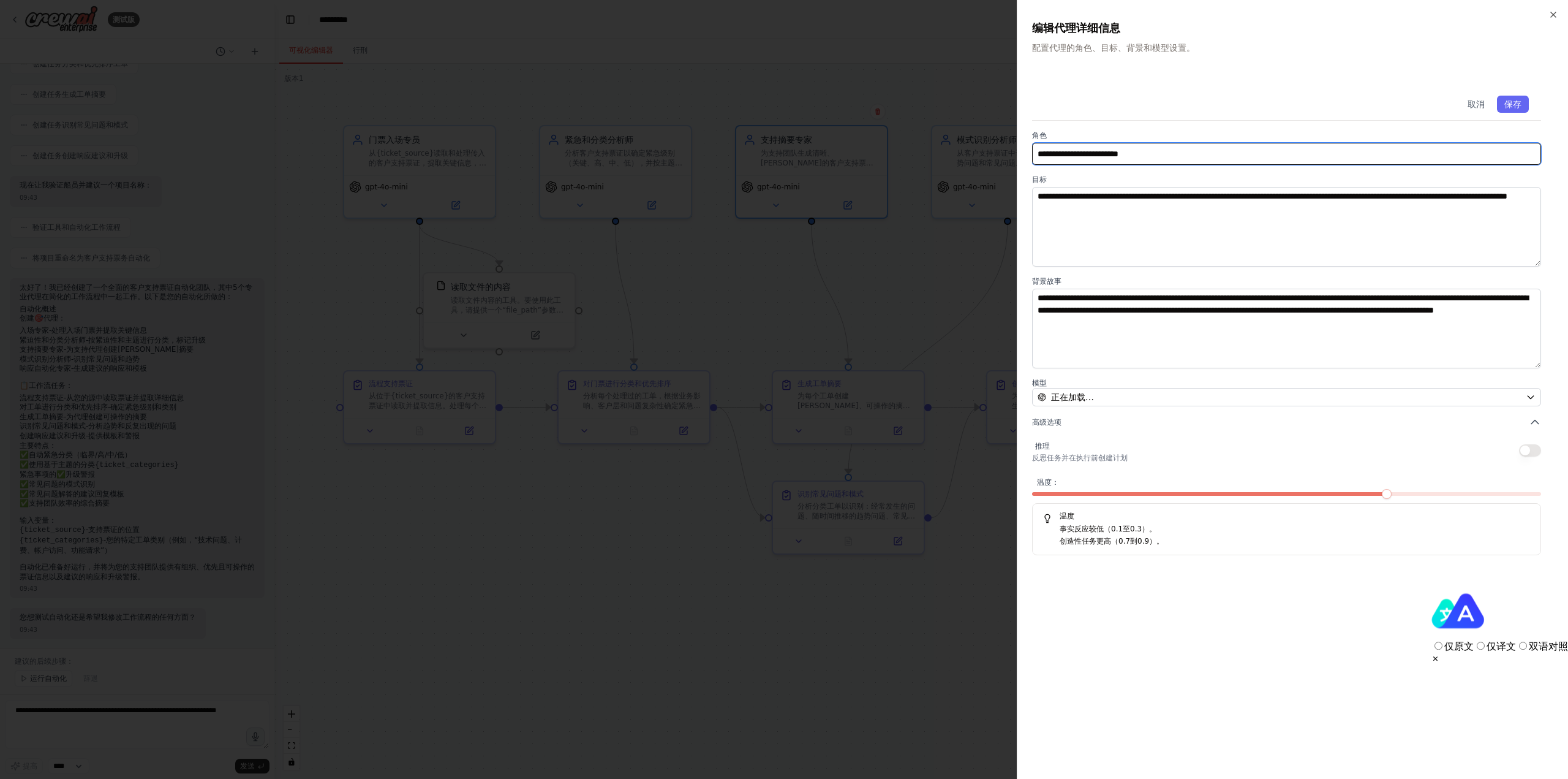
click at [1163, 153] on input "**********" at bounding box center [1286, 153] width 509 height 22
click at [1044, 397] on icon "button" at bounding box center [1042, 397] width 8 height 8
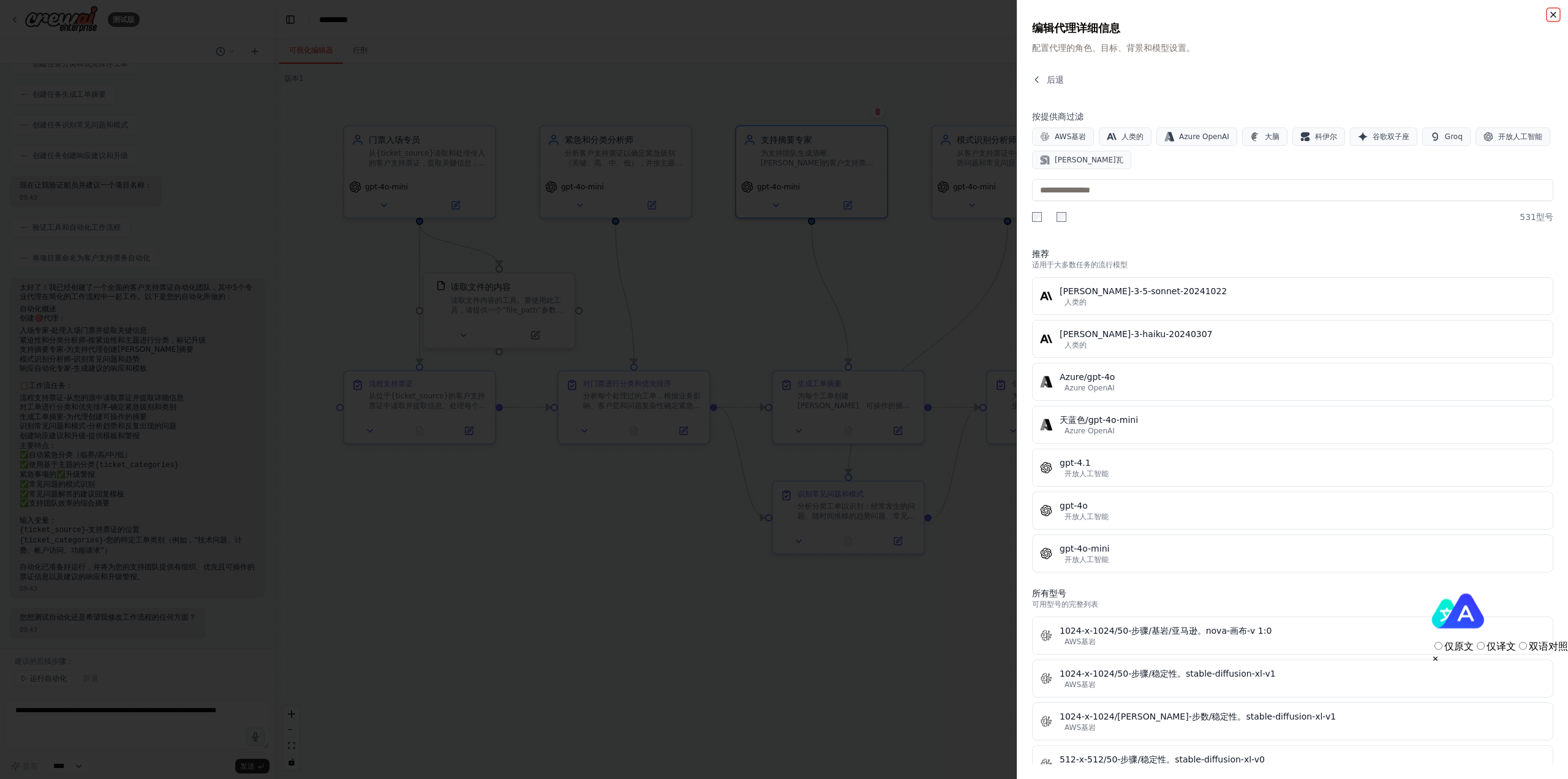
click at [1554, 16] on icon "button" at bounding box center [1554, 14] width 10 height 10
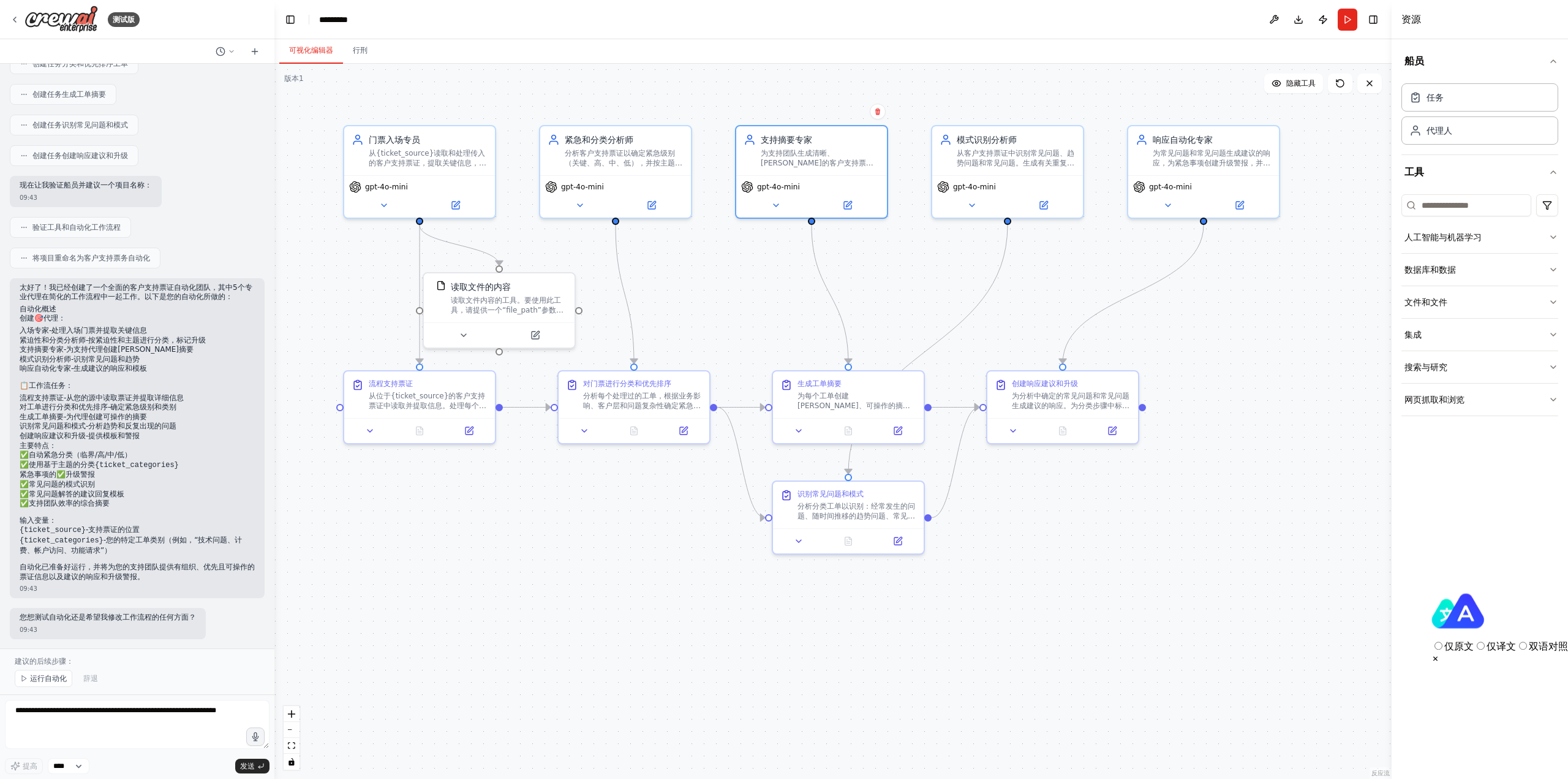
click at [357, 68] on div ".deletable-edge-delete-btn { width: 20px; height: 20px; border: 0px solid #ffff…" at bounding box center [833, 421] width 1117 height 715
click at [359, 60] on button "行刑" at bounding box center [360, 51] width 34 height 26
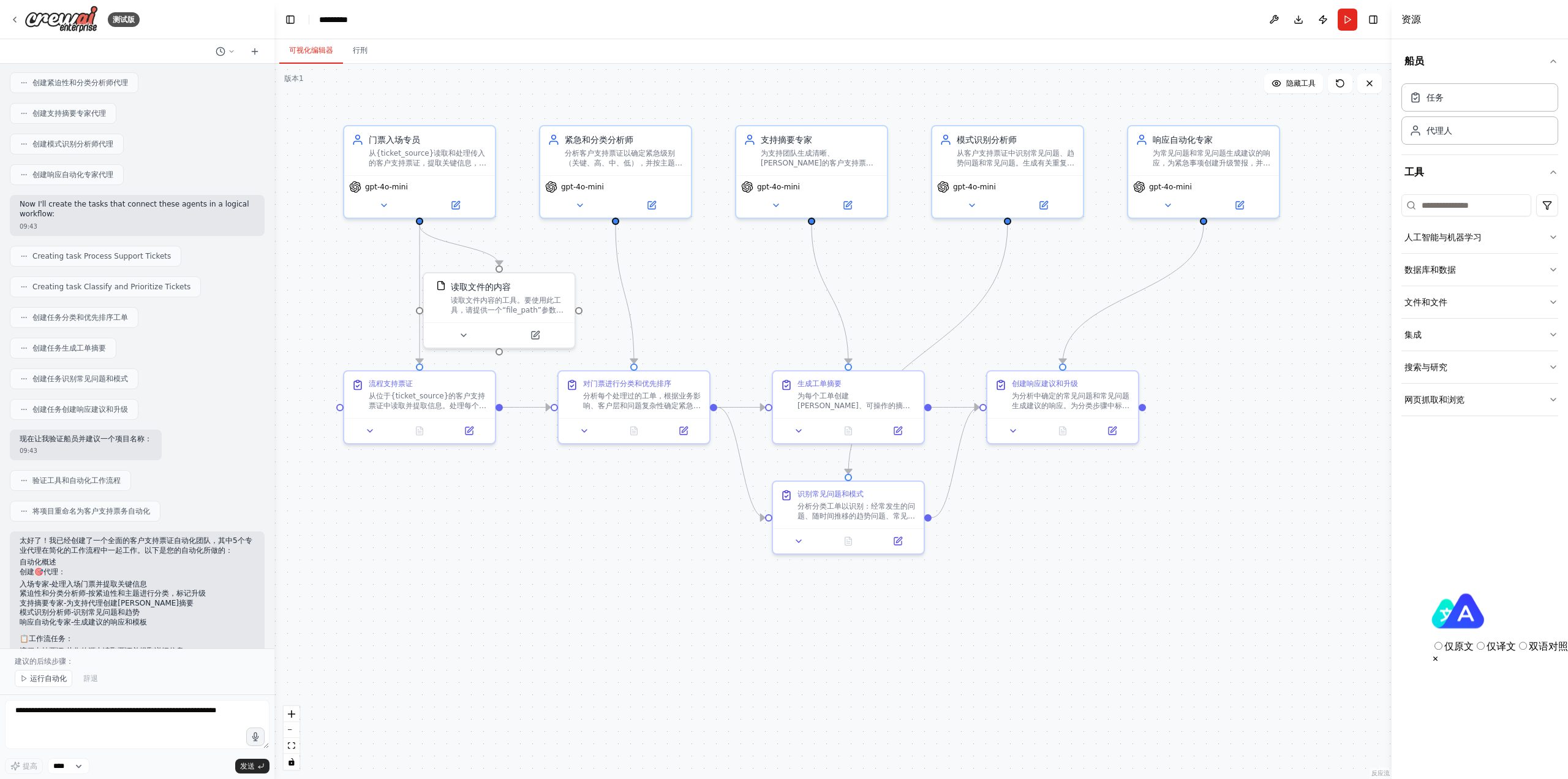
scroll to position [514, 0]
